Goal: Feedback & Contribution: Submit feedback/report problem

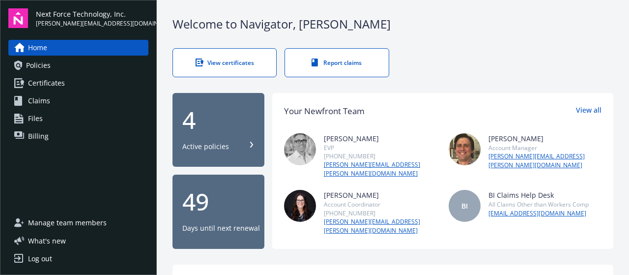
click at [35, 63] on span "Policies" at bounding box center [38, 66] width 25 height 16
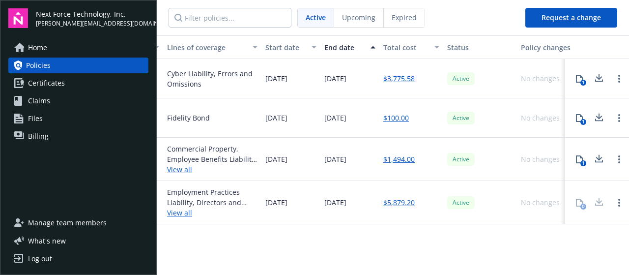
scroll to position [0, 325]
click at [619, 114] on circle "Open options" at bounding box center [619, 115] width 2 height 2
click at [430, 110] on div "$100.00" at bounding box center [411, 117] width 64 height 39
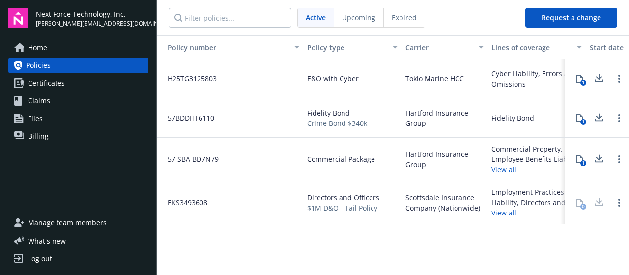
scroll to position [0, 0]
click at [31, 135] on span "Billing" at bounding box center [38, 136] width 21 height 16
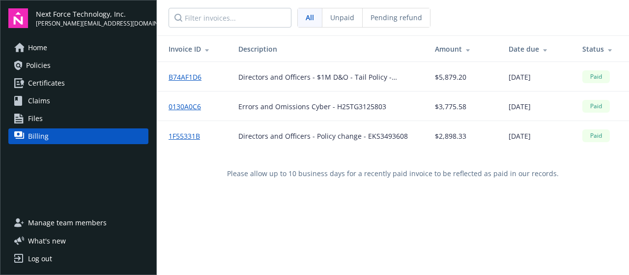
click at [56, 64] on link "Policies" at bounding box center [78, 66] width 140 height 16
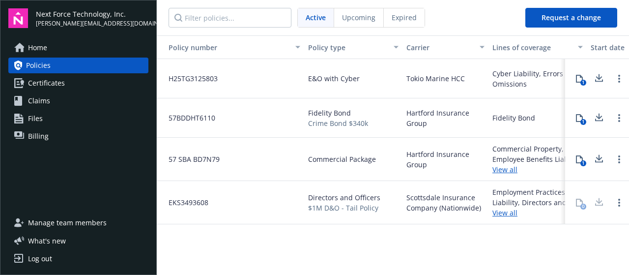
click at [404, 15] on span "Expired" at bounding box center [404, 17] width 25 height 10
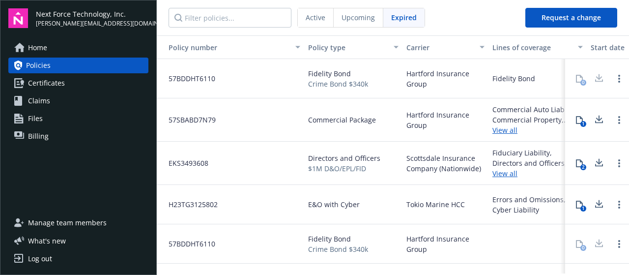
click at [345, 24] on div "Upcoming" at bounding box center [359, 17] width 50 height 19
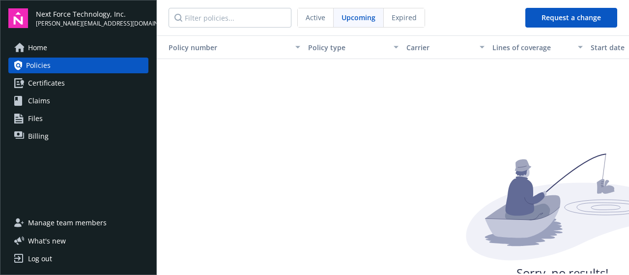
click at [311, 23] on div "Active" at bounding box center [316, 17] width 36 height 19
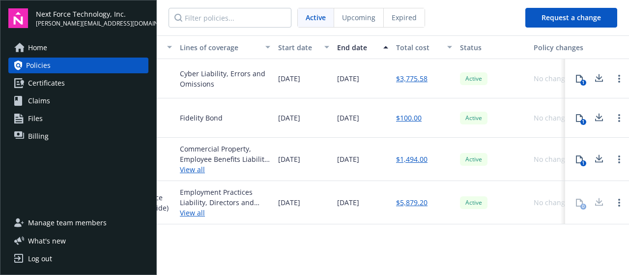
scroll to position [0, 338]
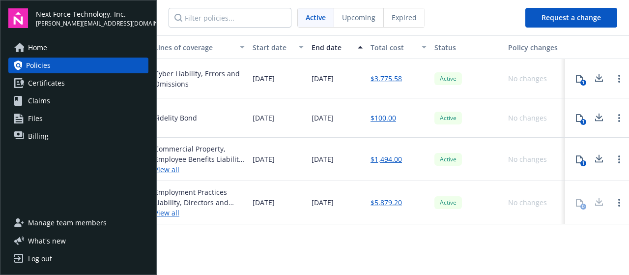
click at [620, 117] on link "Open options" at bounding box center [619, 118] width 12 height 12
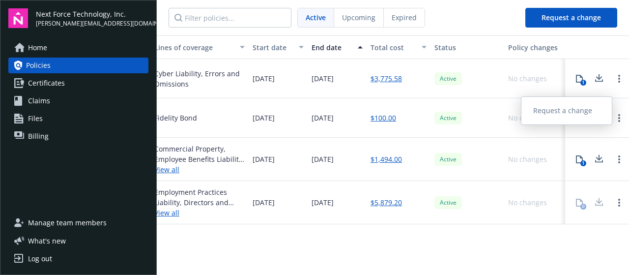
click at [543, 110] on link "Request a change" at bounding box center [567, 111] width 90 height 20
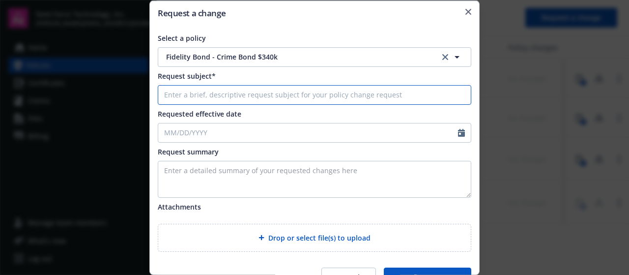
click at [390, 94] on input "Request subject*" at bounding box center [315, 95] width 314 height 20
type input "Cancel Fidelity Bond"
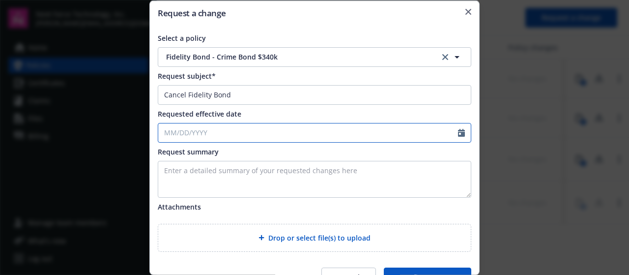
click at [458, 135] on icon "Calendar" at bounding box center [461, 132] width 7 height 8
select select "10"
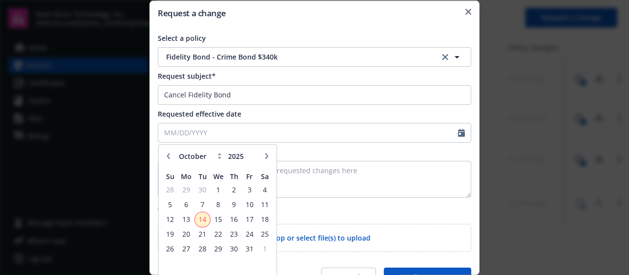
click at [204, 217] on span "14" at bounding box center [202, 219] width 13 height 12
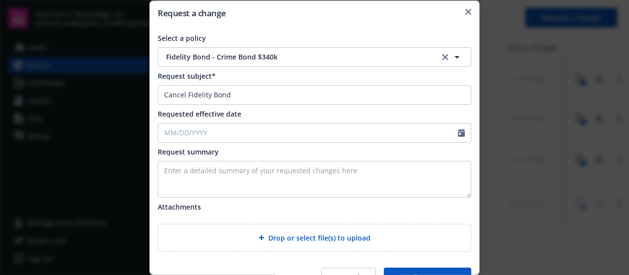
type input "[DATE]"
click at [197, 170] on textarea "Enter a detailed summary of your requested changes here" at bounding box center [315, 178] width 314 height 37
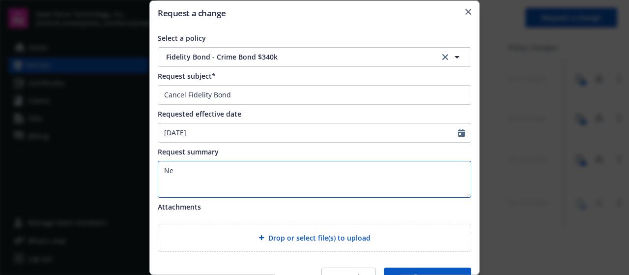
type textarea "N"
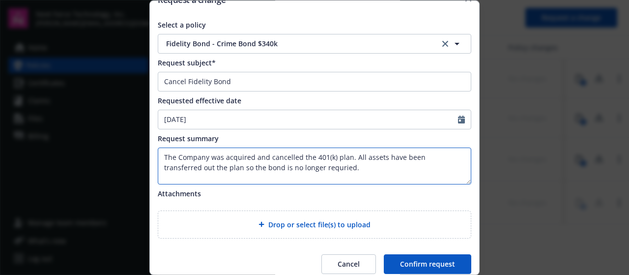
scroll to position [19, 0]
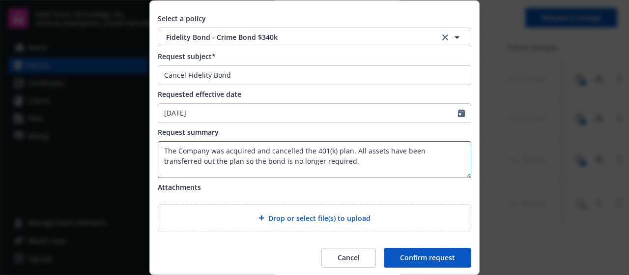
click at [331, 166] on textarea "The Company was acquired and cancelled the 401(k) plan. All assets have been tr…" at bounding box center [315, 159] width 314 height 37
type textarea "The Company was acquired and cancelled the 401(k) plan. All assets have been tr…"
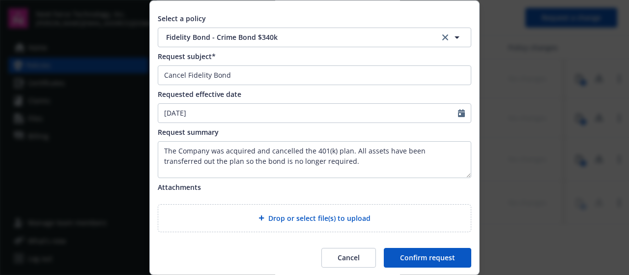
click at [395, 257] on button "Confirm request" at bounding box center [427, 258] width 87 height 20
